Goal: Find specific page/section: Find specific page/section

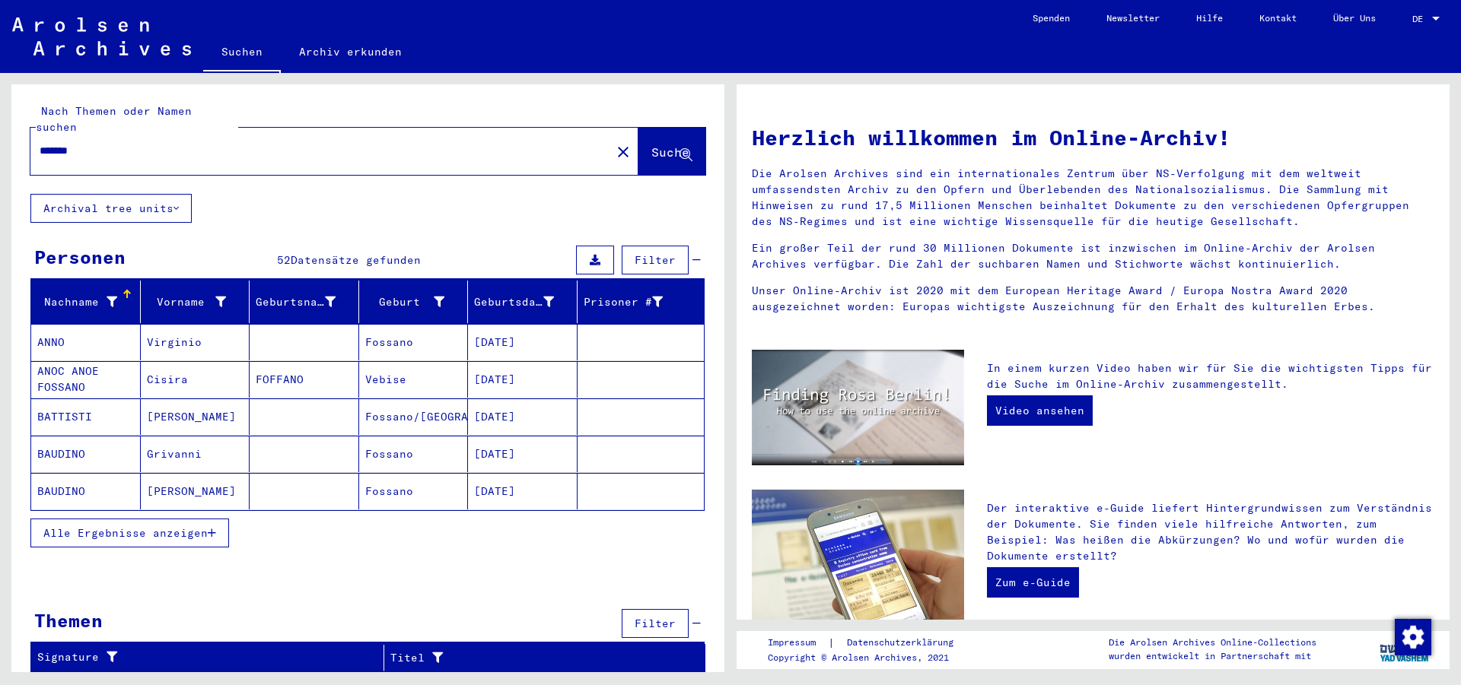
click at [209, 519] on button "Alle Ergebnisse anzeigen" at bounding box center [129, 533] width 199 height 29
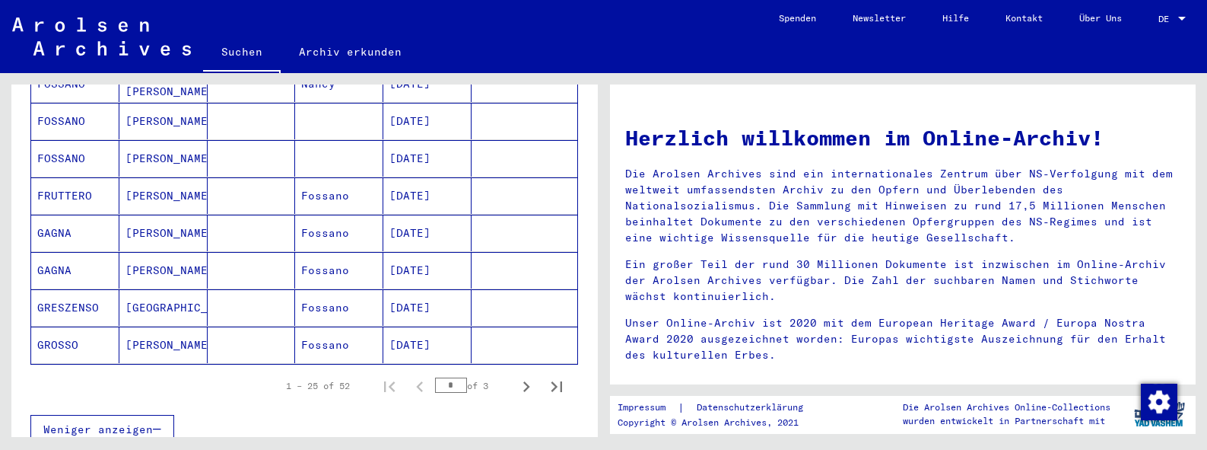
scroll to position [984, 0]
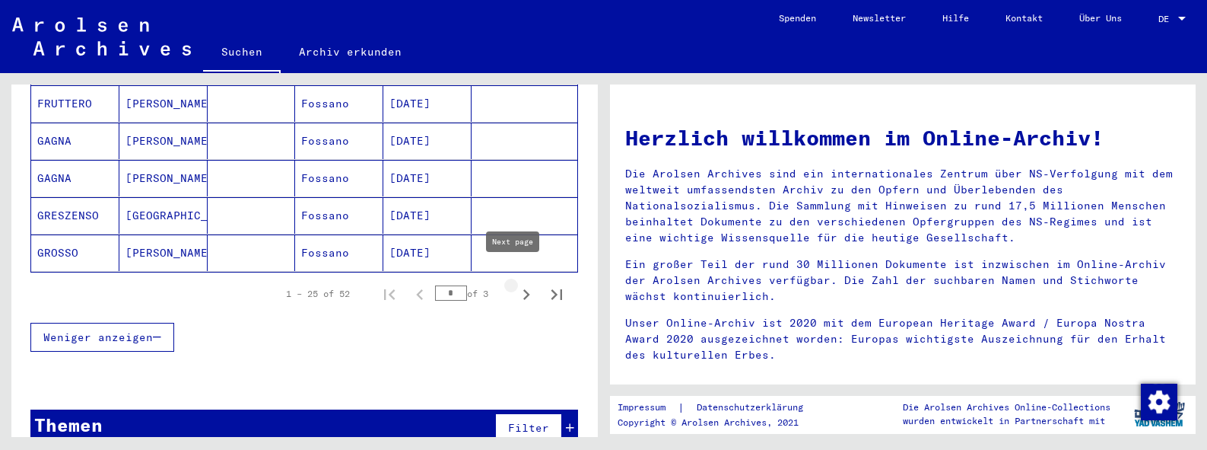
click at [516, 284] on icon "Next page" at bounding box center [526, 294] width 21 height 21
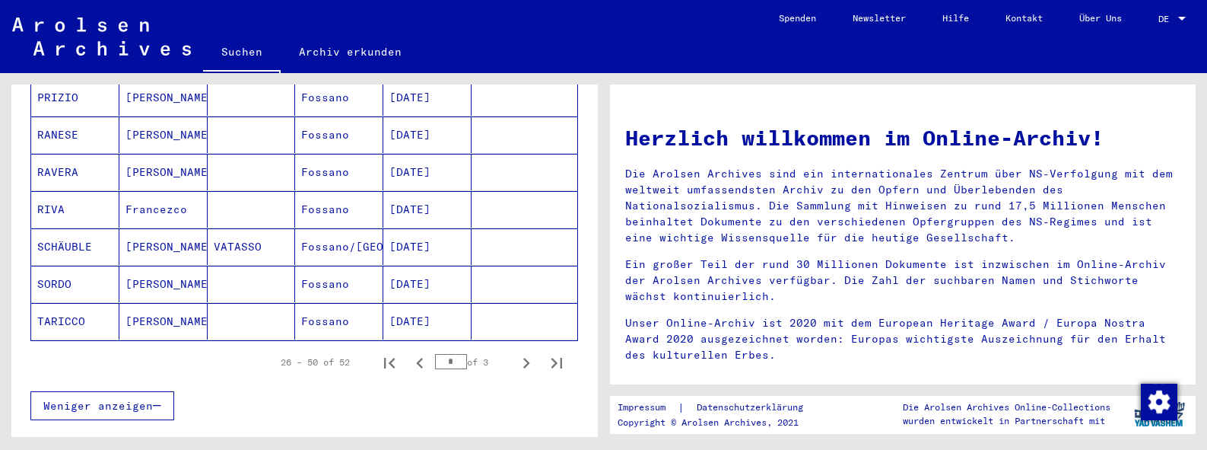
scroll to position [925, 0]
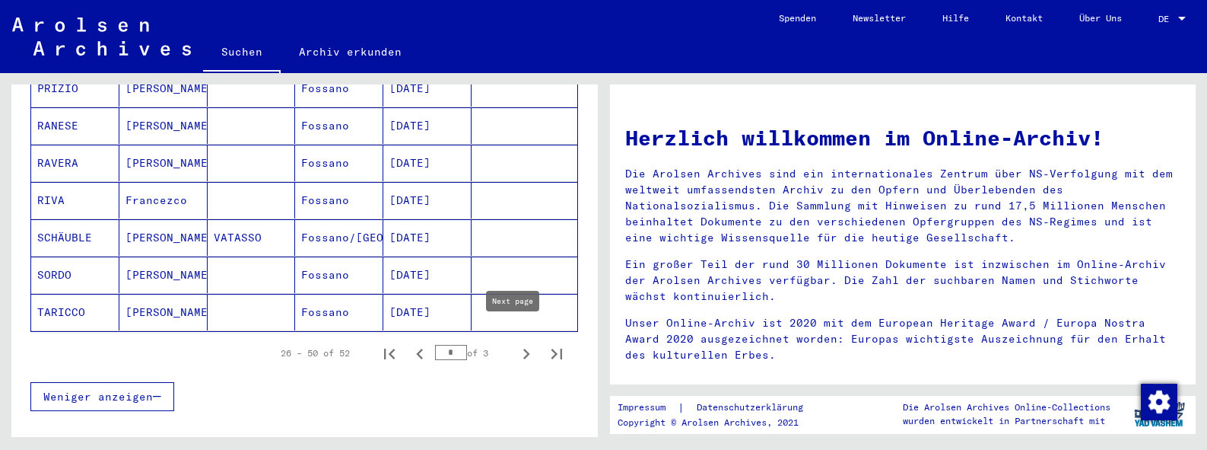
click at [523, 348] on icon "Next page" at bounding box center [526, 353] width 7 height 11
type input "*"
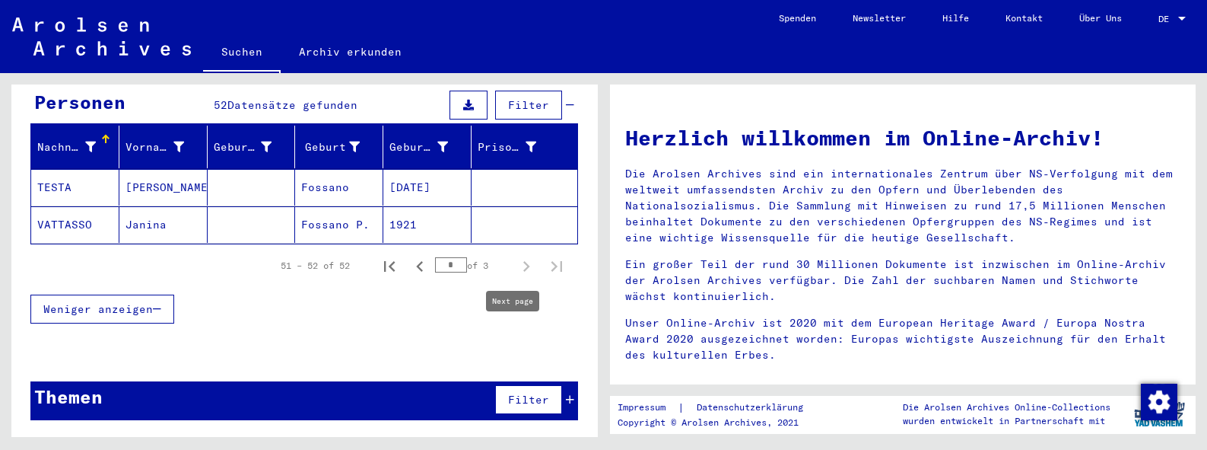
scroll to position [139, 0]
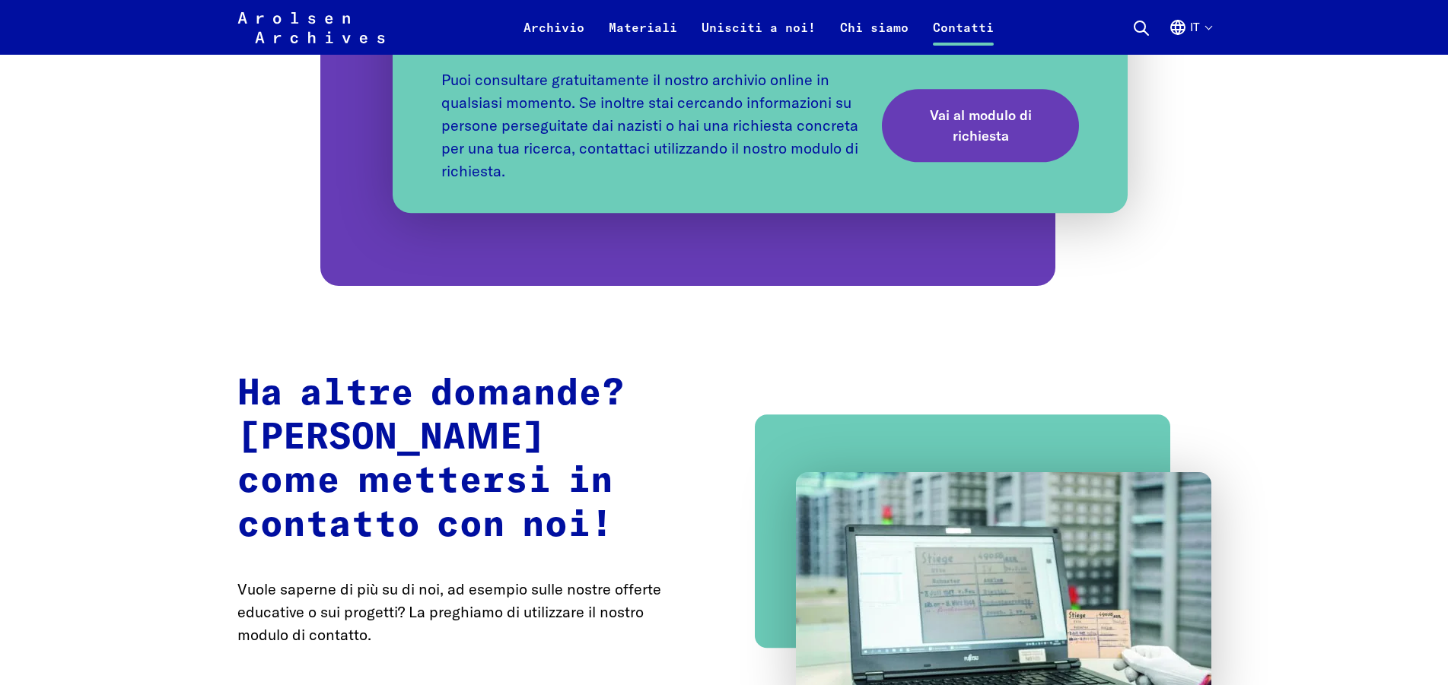
scroll to position [844, 0]
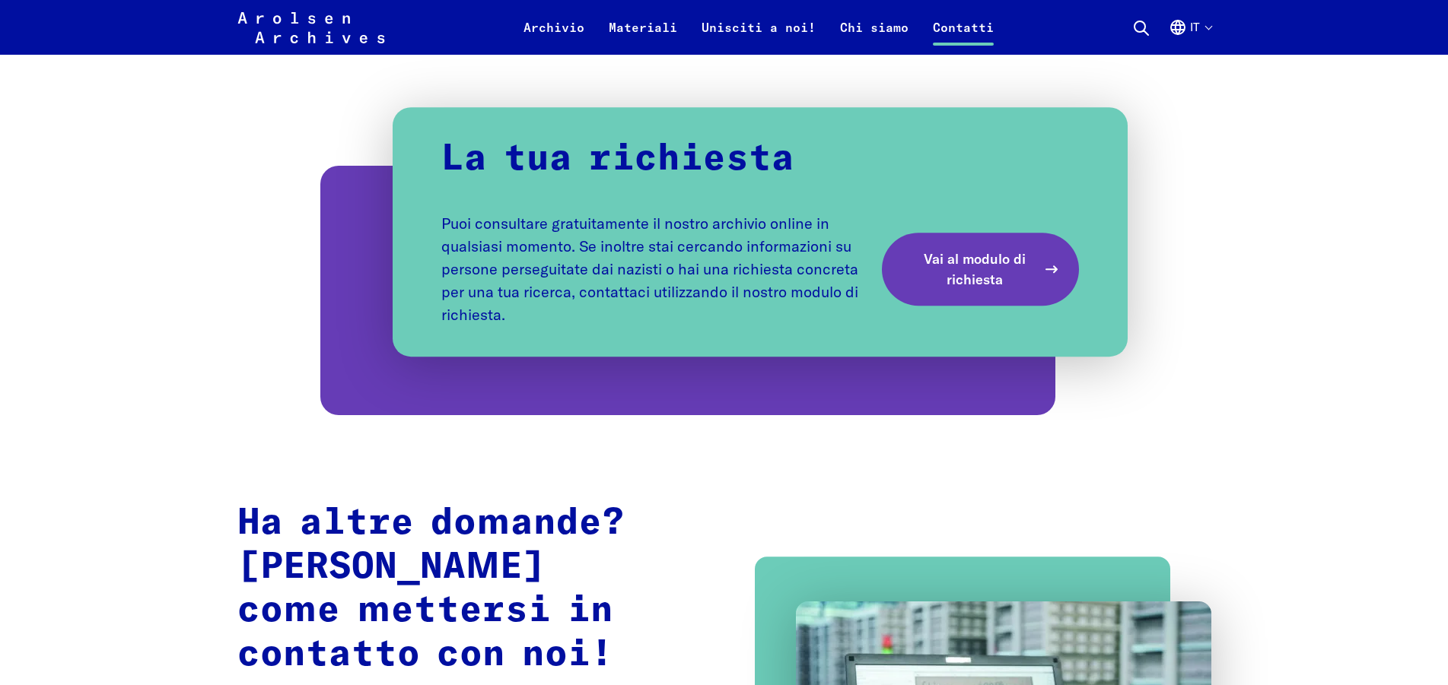
click at [1009, 264] on span "Vai al modulo di richiesta" at bounding box center [974, 269] width 125 height 41
